Goal: Complete application form

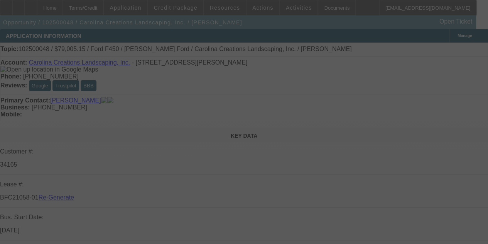
select select "3"
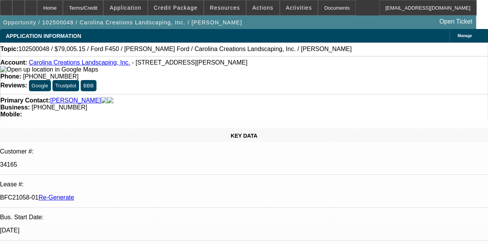
select select "0"
select select "0.1"
select select "4"
click at [320, 9] on div "Documents" at bounding box center [337, 7] width 38 height 15
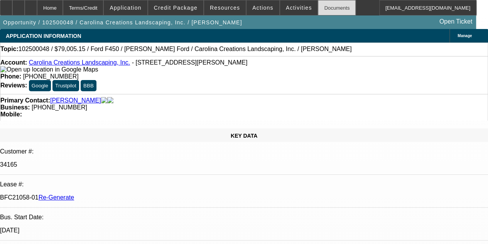
click at [318, 10] on div "Documents" at bounding box center [337, 7] width 38 height 15
click at [288, 8] on span "Activities" at bounding box center [299, 8] width 26 height 6
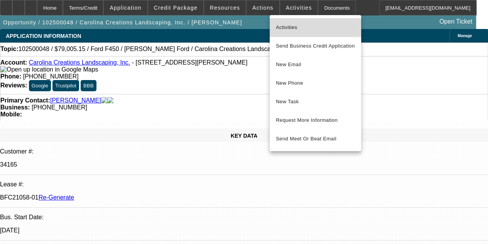
click at [290, 24] on span "Activities" at bounding box center [315, 27] width 79 height 9
